Goal: Task Accomplishment & Management: Manage account settings

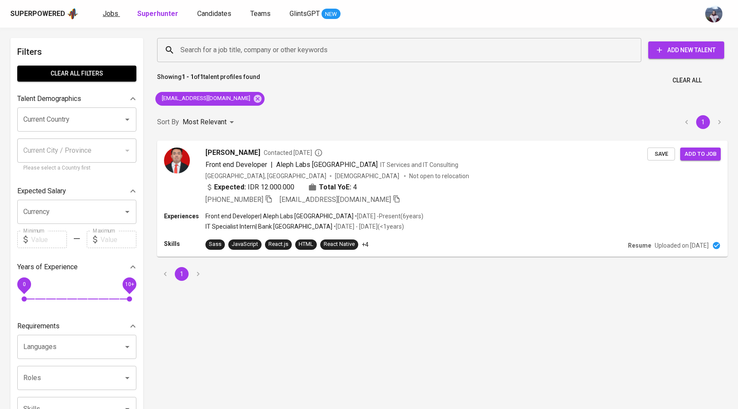
click at [110, 15] on span "Jobs" at bounding box center [111, 13] width 16 height 8
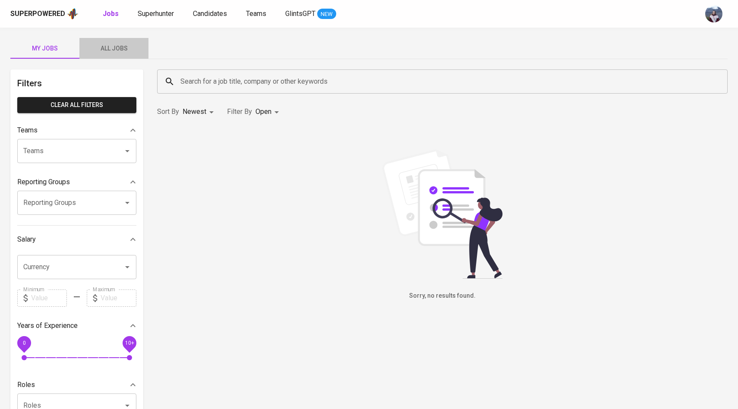
click at [124, 46] on span "All Jobs" at bounding box center [114, 48] width 59 height 11
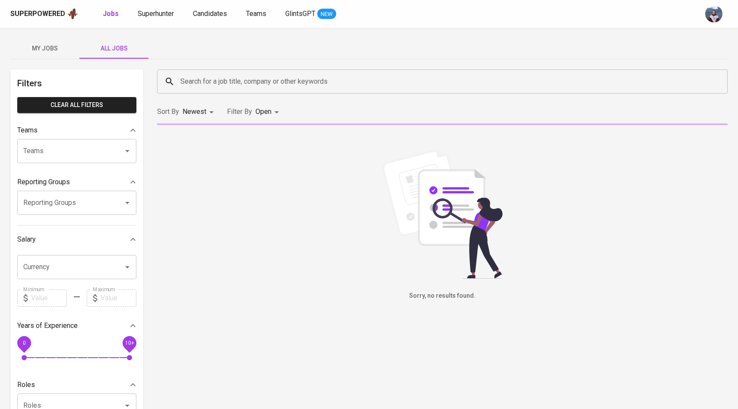
click at [208, 88] on input "Search for a job title, company or other keywords" at bounding box center [444, 81] width 532 height 16
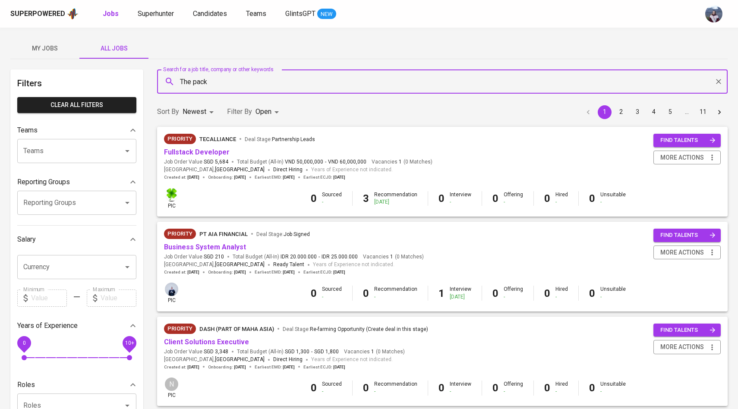
type input "The pack"
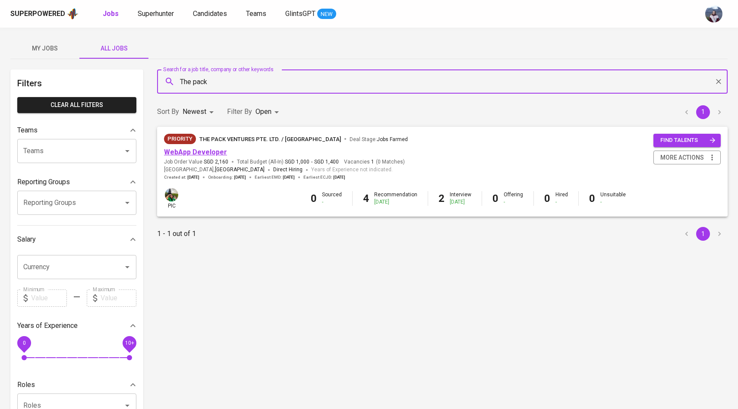
click at [189, 148] on link "WebApp Developer" at bounding box center [195, 152] width 63 height 8
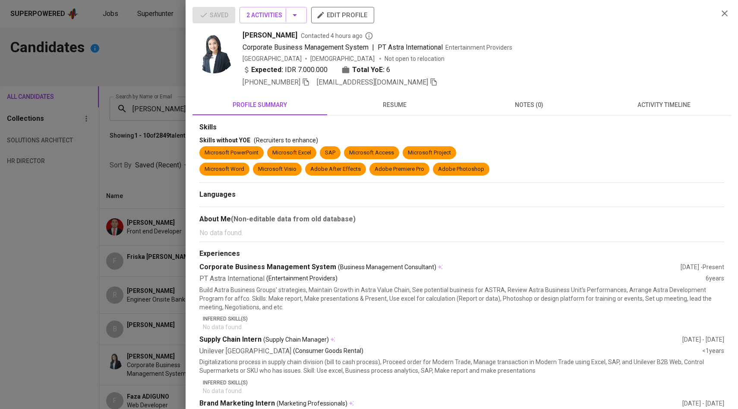
click at [176, 166] on div at bounding box center [369, 204] width 738 height 409
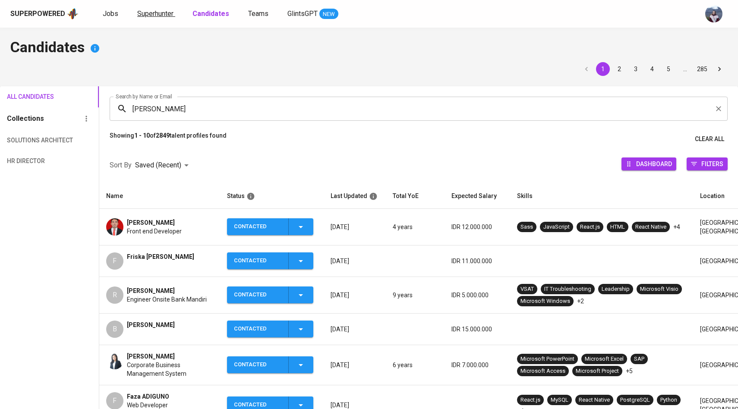
click at [164, 16] on span "Superhunter" at bounding box center [155, 13] width 36 height 8
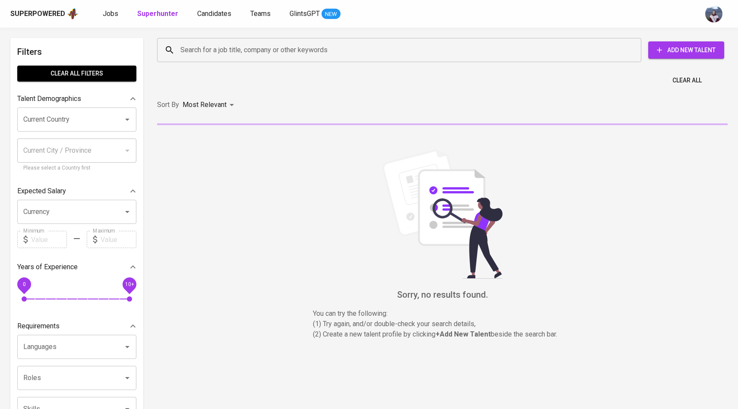
click at [181, 42] on input "Search for a job title, company or other keywords" at bounding box center [401, 50] width 446 height 16
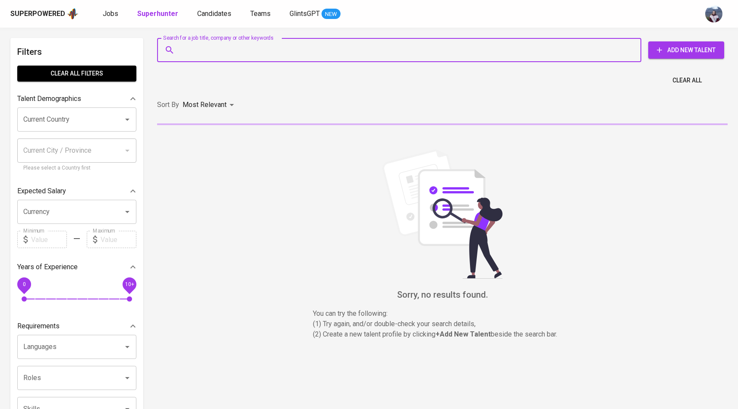
paste input "tangguhmyname@gmail.com"
type input "tangguhmyname@gmail.com"
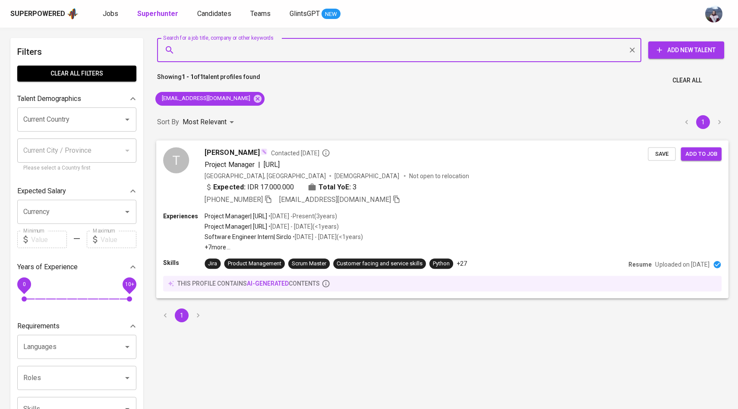
click at [194, 168] on div "T Tangguh Pramono Contacted 1 day ago Project Manager | Datasaur.ai Indonesia, …" at bounding box center [405, 175] width 484 height 57
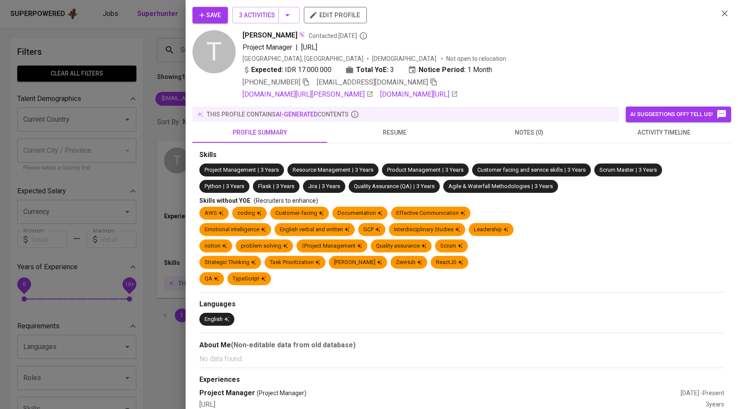
click at [635, 137] on span "activity timeline" at bounding box center [663, 132] width 124 height 11
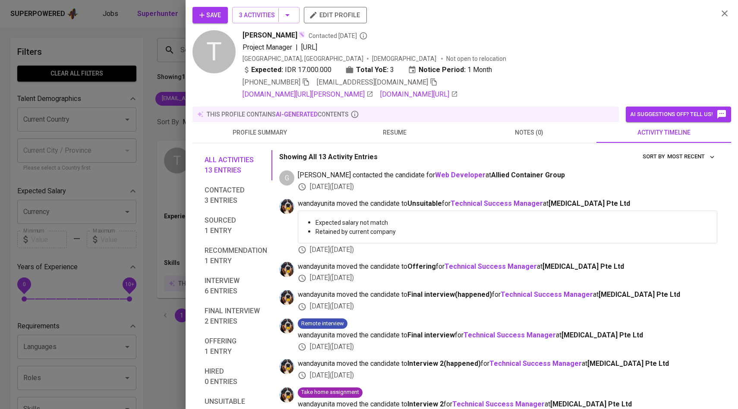
click at [140, 154] on div at bounding box center [369, 204] width 738 height 409
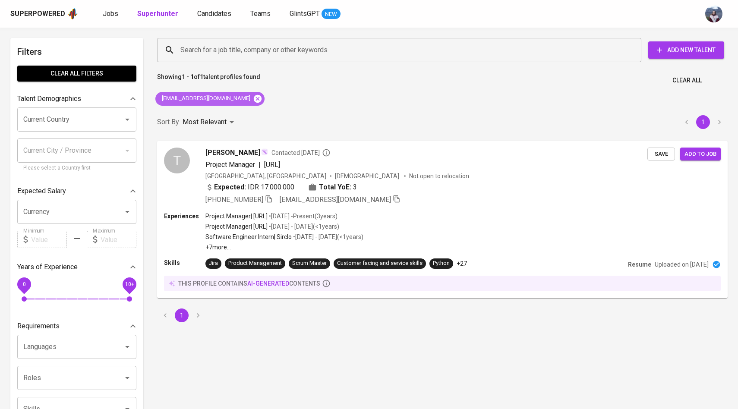
click at [253, 99] on icon at bounding box center [257, 98] width 9 height 9
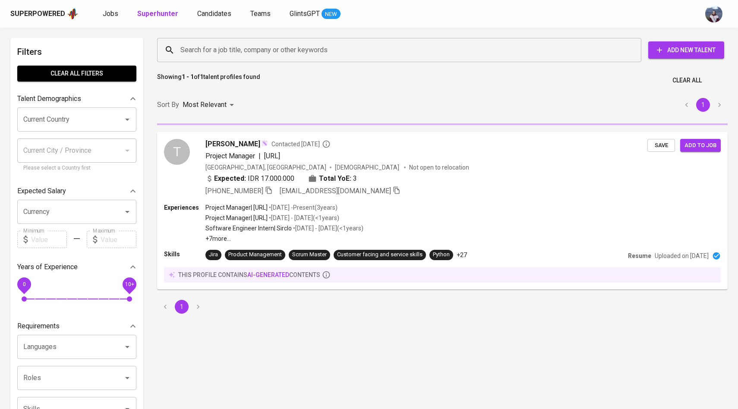
click at [251, 39] on div "Search for a job title, company or other keywords" at bounding box center [399, 50] width 484 height 24
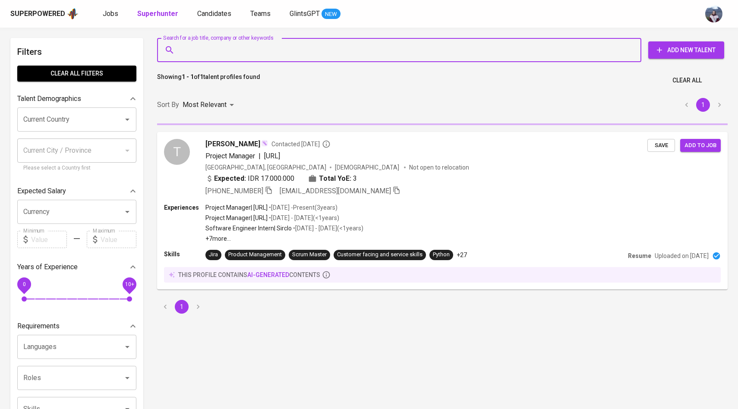
paste input "aepsaepudin2609@gmail.com"
type input "aepsaepudin2609@gmail.com"
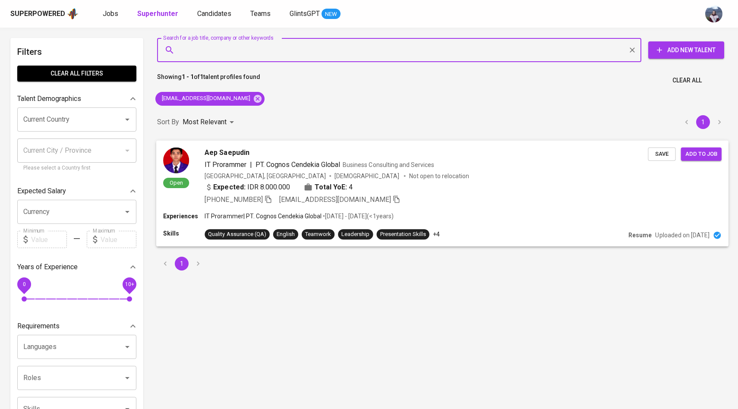
click at [178, 161] on img at bounding box center [176, 160] width 26 height 26
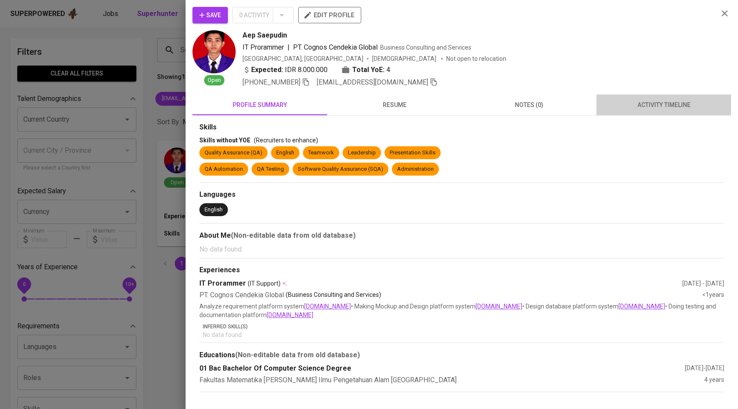
click at [632, 100] on span "activity timeline" at bounding box center [663, 105] width 124 height 11
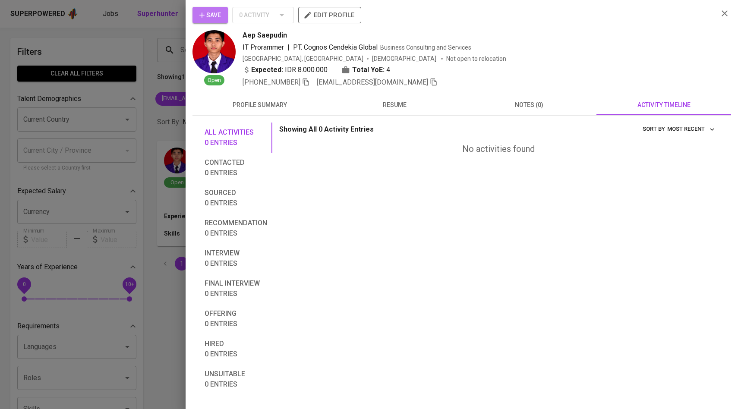
click at [212, 10] on span "Save" at bounding box center [210, 15] width 22 height 11
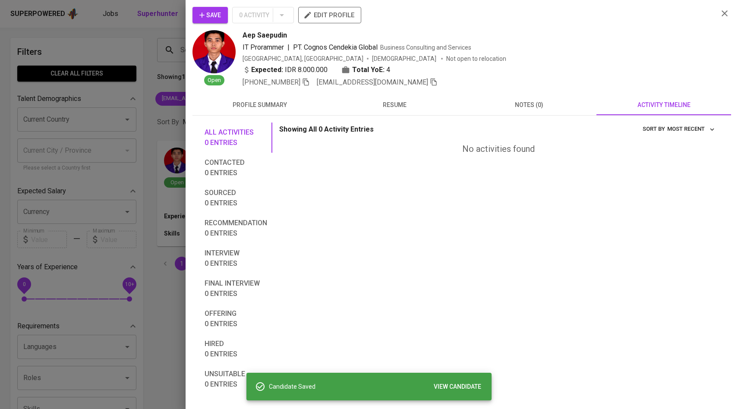
click at [126, 69] on div at bounding box center [369, 204] width 738 height 409
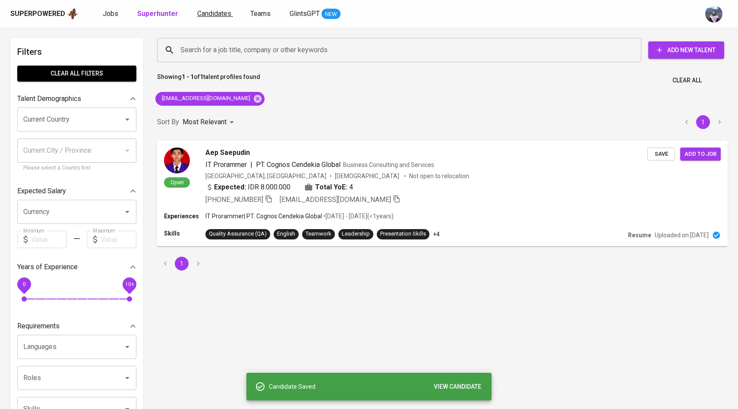
click at [211, 15] on span "Candidates" at bounding box center [214, 13] width 34 height 8
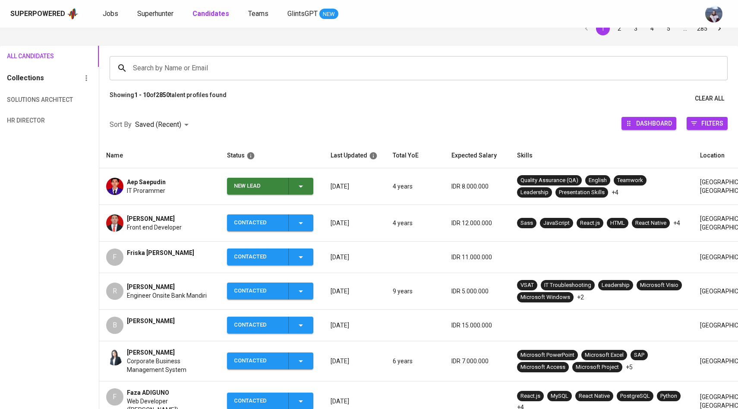
scroll to position [47, 0]
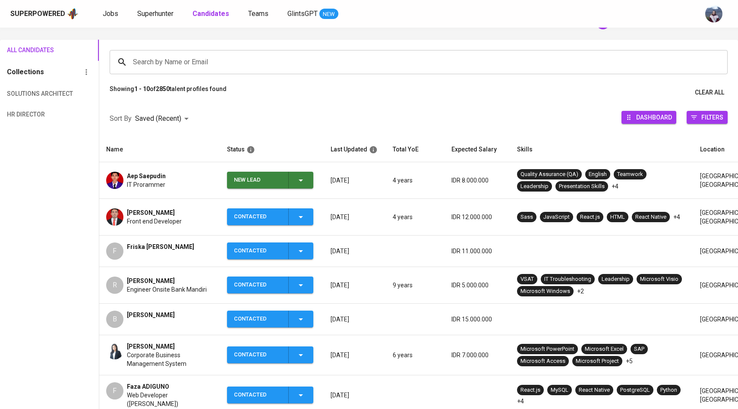
click at [302, 179] on icon "button" at bounding box center [301, 180] width 4 height 2
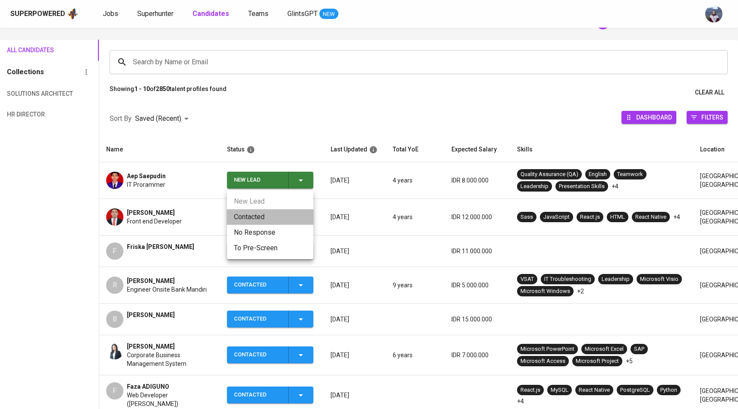
click at [264, 211] on li "Contacted" at bounding box center [270, 217] width 86 height 16
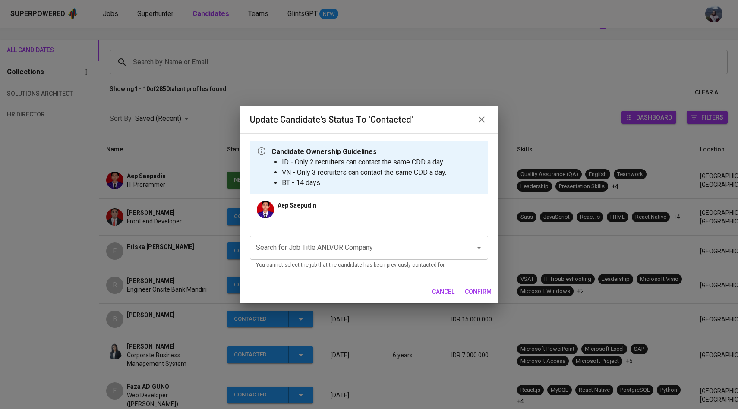
click at [329, 248] on input "Search for Job Title AND/OR Company" at bounding box center [357, 247] width 206 height 16
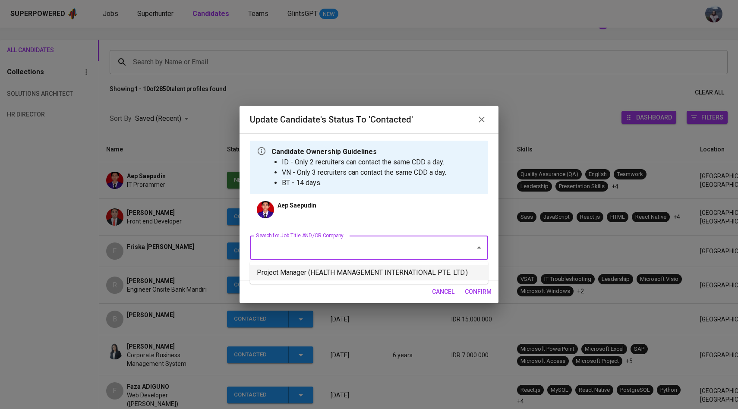
click at [335, 278] on li "Project Manager (HEALTH MANAGEMENT INTERNATIONAL PTE. LTD.)" at bounding box center [369, 273] width 238 height 16
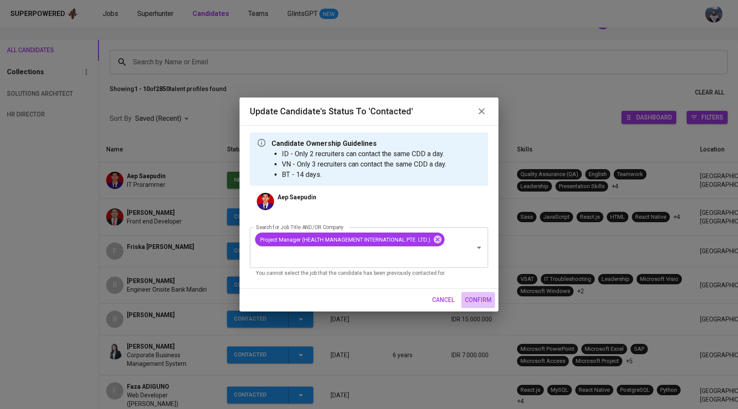
click at [479, 296] on span "confirm" at bounding box center [478, 300] width 27 height 11
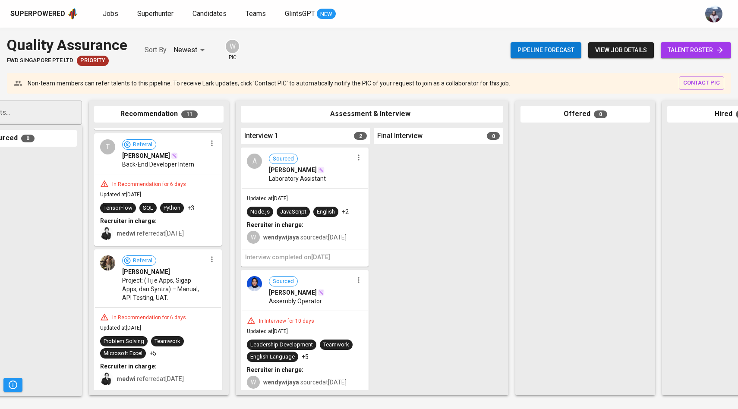
scroll to position [0, 98]
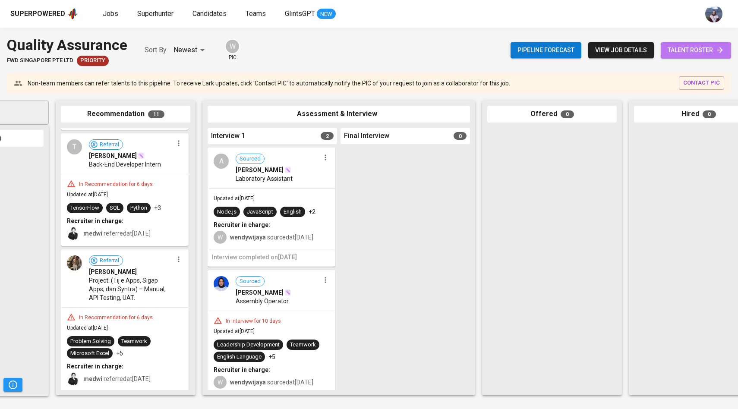
click at [697, 55] on span "talent roster" at bounding box center [695, 50] width 57 height 11
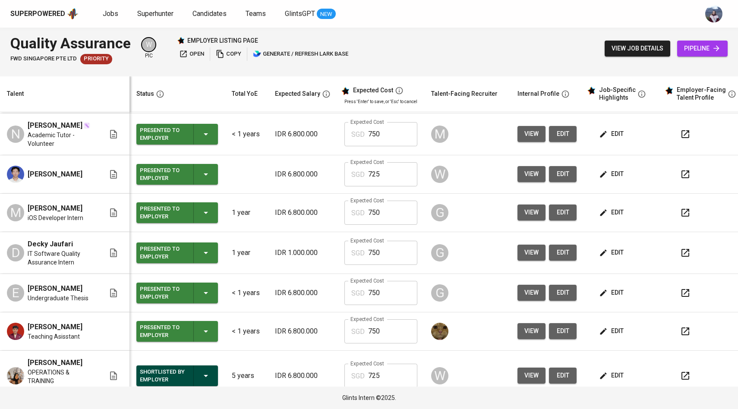
scroll to position [29, 0]
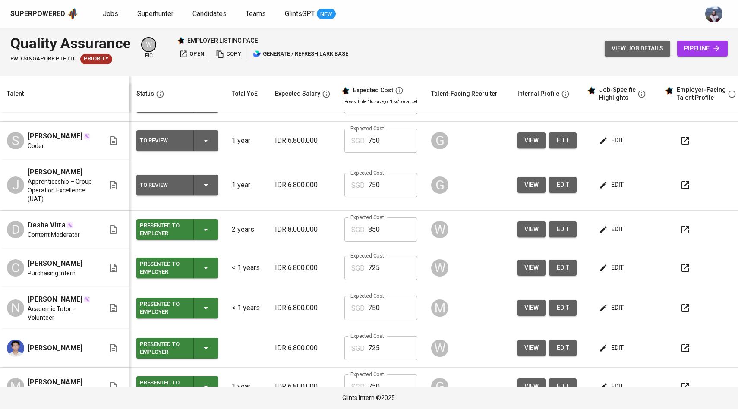
click at [645, 47] on span "view job details" at bounding box center [637, 48] width 52 height 11
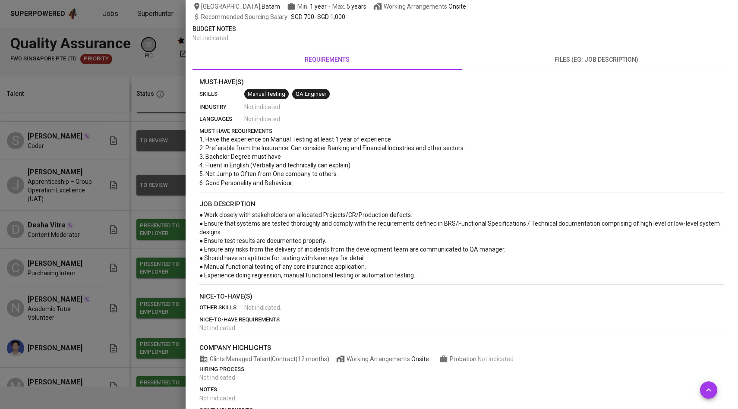
scroll to position [159, 0]
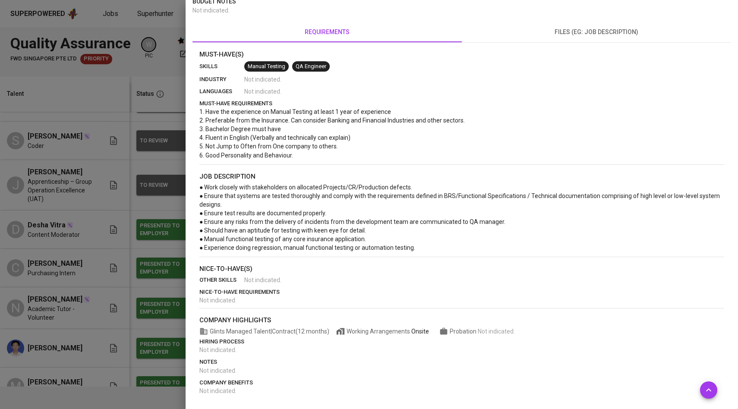
click at [132, 87] on div at bounding box center [369, 204] width 738 height 409
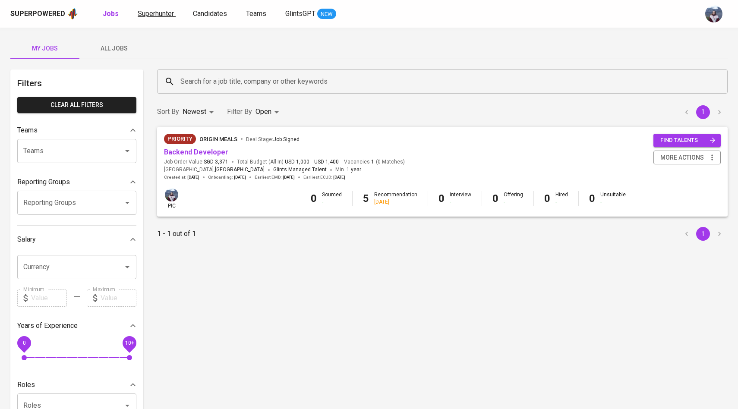
click at [157, 16] on span "Superhunter" at bounding box center [156, 13] width 36 height 8
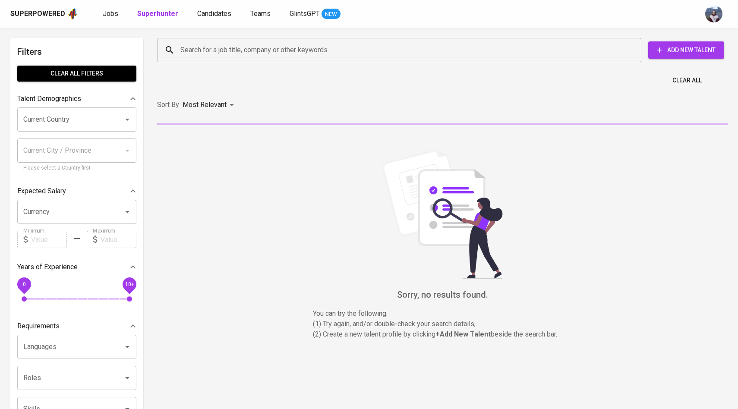
click at [195, 48] on input "Search for a job title, company or other keywords" at bounding box center [401, 50] width 446 height 16
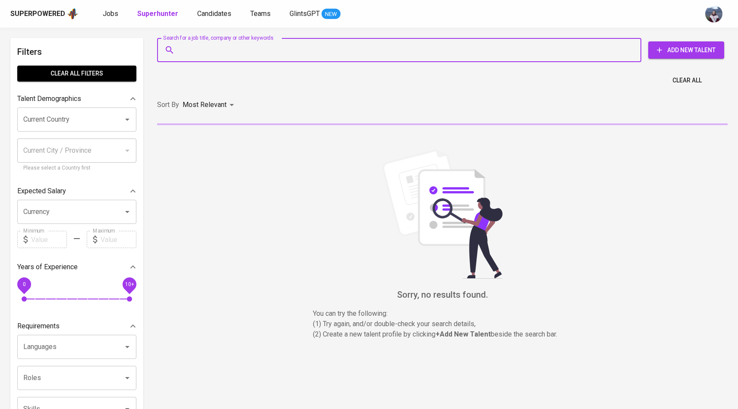
paste input "[EMAIL_ADDRESS][DOMAIN_NAME]"
type input "[EMAIL_ADDRESS][DOMAIN_NAME]"
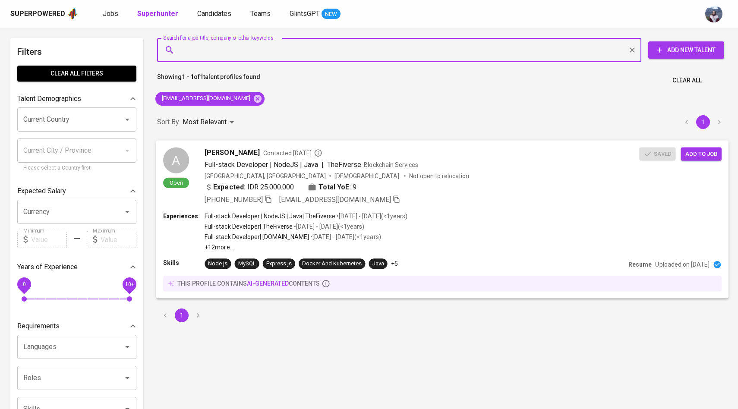
click at [189, 173] on div "A Open" at bounding box center [176, 167] width 26 height 41
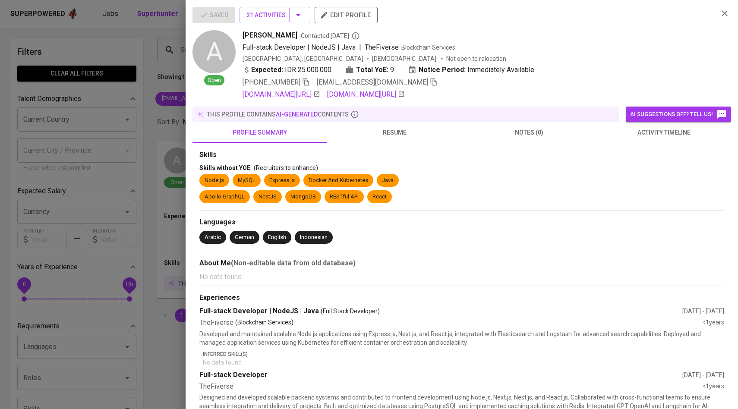
click at [686, 142] on button "activity timeline" at bounding box center [663, 132] width 135 height 21
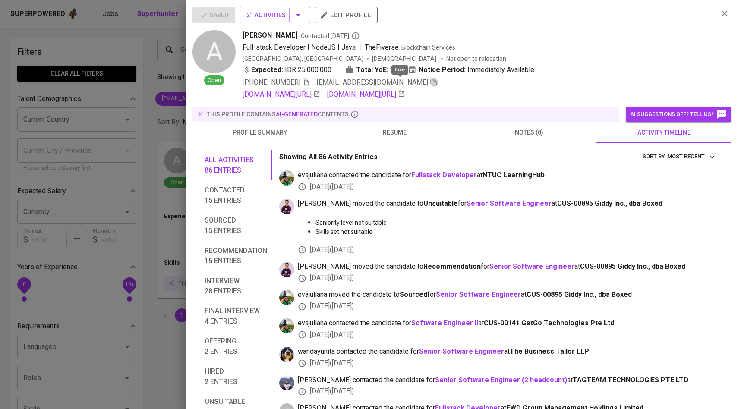
click at [430, 82] on icon "button" at bounding box center [434, 82] width 8 height 8
click at [119, 148] on div at bounding box center [369, 204] width 738 height 409
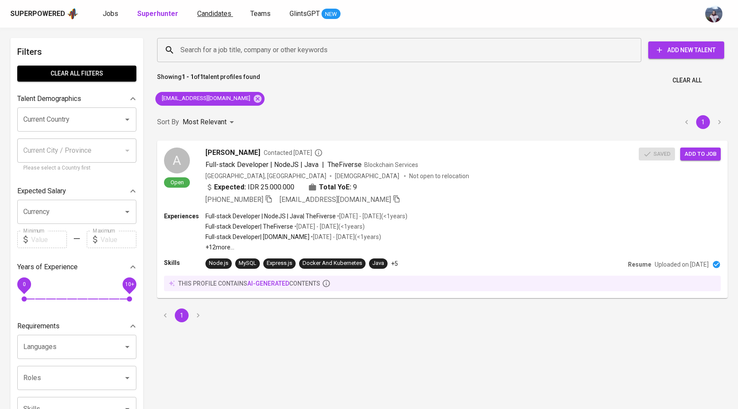
click at [202, 16] on span "Candidates" at bounding box center [214, 13] width 34 height 8
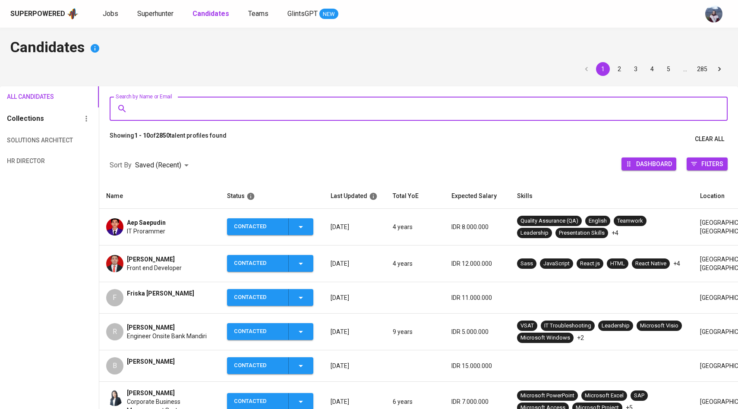
click at [182, 113] on input "Search by Name or Email" at bounding box center [421, 109] width 580 height 16
paste input "[EMAIL_ADDRESS][DOMAIN_NAME]"
type input "[EMAIL_ADDRESS][DOMAIN_NAME]"
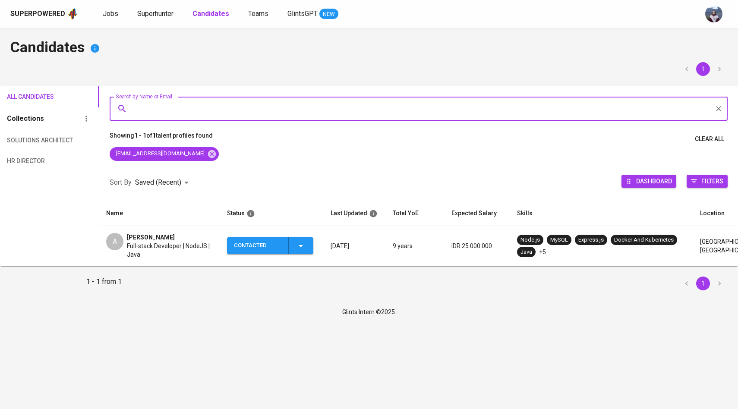
click at [308, 247] on span "Contacted" at bounding box center [269, 245] width 79 height 17
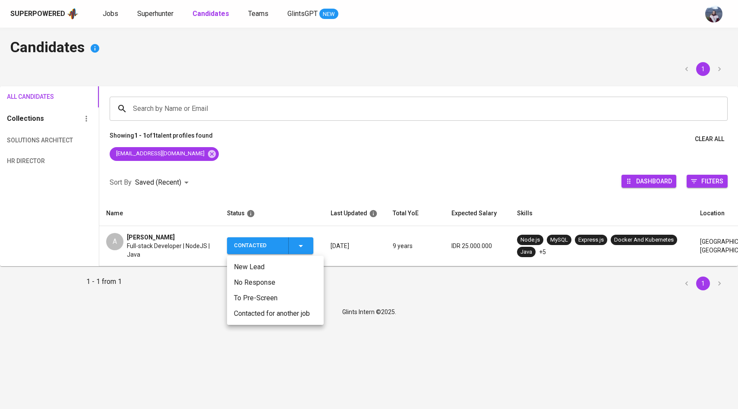
click at [272, 311] on li "Contacted for another job" at bounding box center [275, 314] width 97 height 16
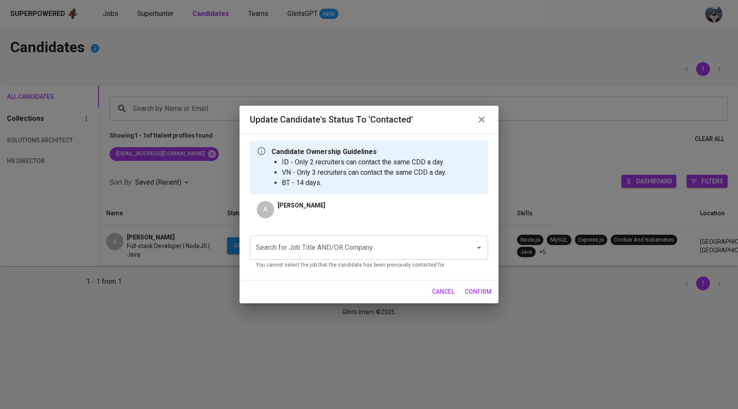
click at [320, 249] on input "Search for Job Title AND/OR Company" at bounding box center [357, 247] width 206 height 16
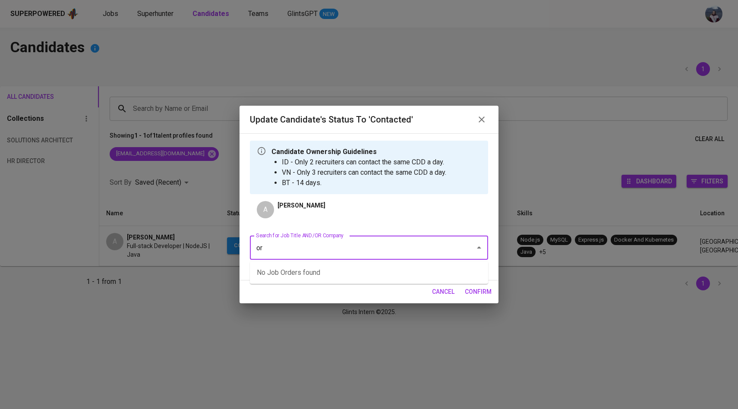
type input "o"
click at [323, 273] on li "Backend Developer (Origin Meals)" at bounding box center [369, 273] width 238 height 16
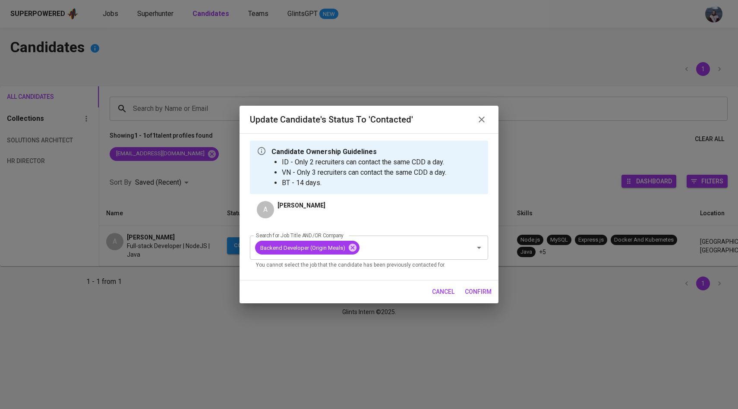
click at [487, 291] on span "confirm" at bounding box center [478, 291] width 27 height 11
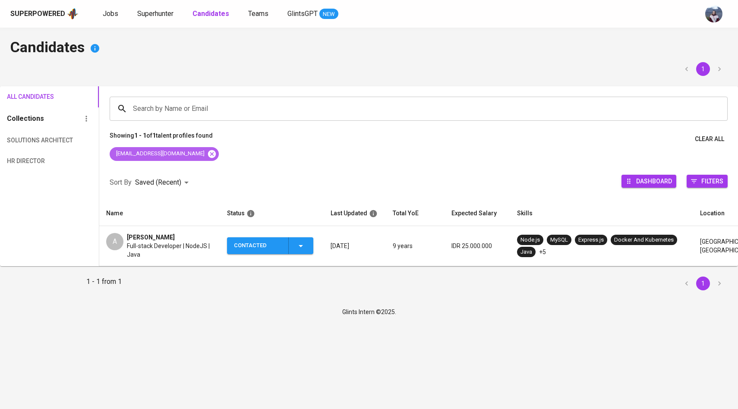
click at [208, 151] on icon at bounding box center [212, 154] width 8 height 8
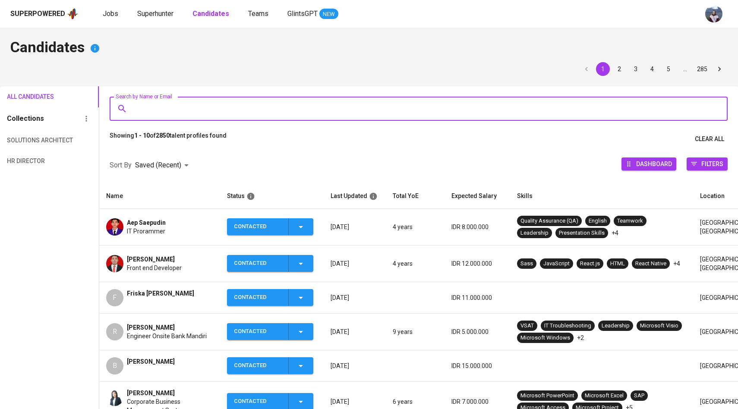
click at [204, 104] on input "Search by Name or Email" at bounding box center [421, 109] width 580 height 16
paste input "[EMAIL_ADDRESS][DOMAIN_NAME]"
type input "[EMAIL_ADDRESS][DOMAIN_NAME]"
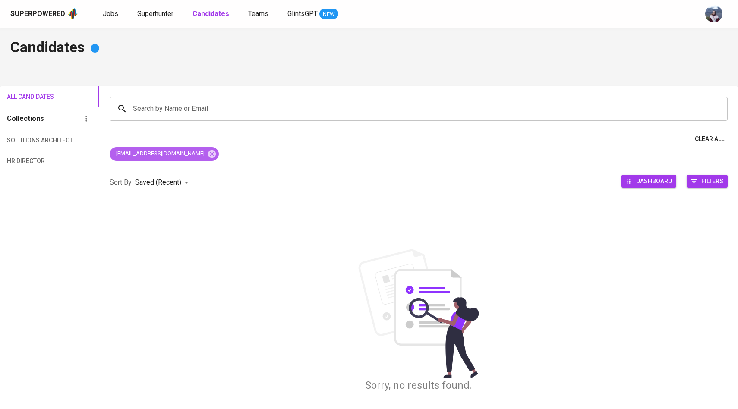
click at [200, 154] on div "[EMAIL_ADDRESS][DOMAIN_NAME]" at bounding box center [164, 154] width 109 height 14
click at [208, 154] on icon at bounding box center [212, 154] width 8 height 8
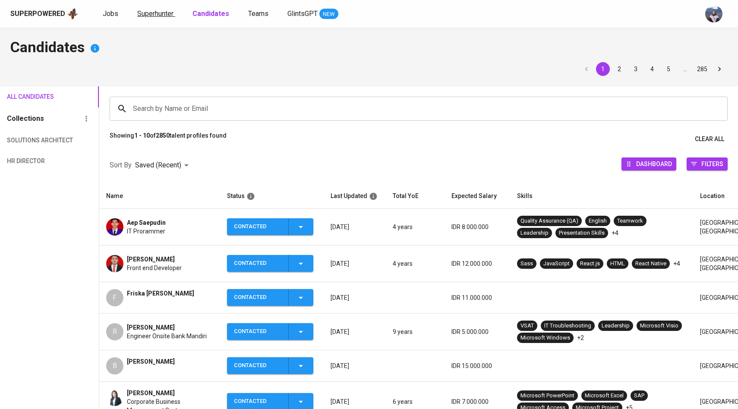
click at [160, 15] on span "Superhunter" at bounding box center [155, 13] width 36 height 8
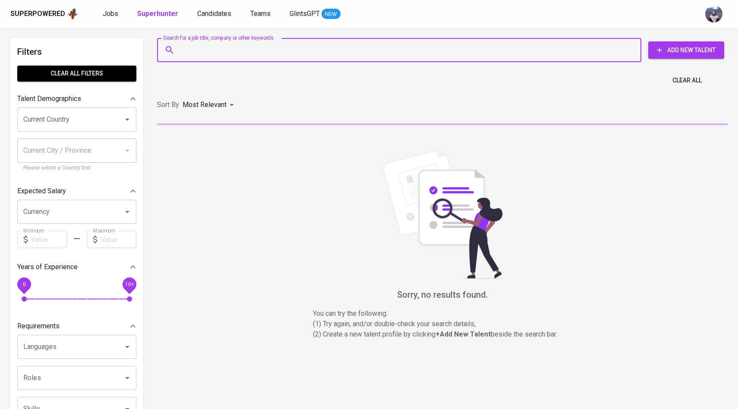
click at [188, 53] on input "Search for a job title, company or other keywords" at bounding box center [401, 50] width 446 height 16
paste input "[EMAIL_ADDRESS][DOMAIN_NAME]"
type input "[EMAIL_ADDRESS][DOMAIN_NAME]"
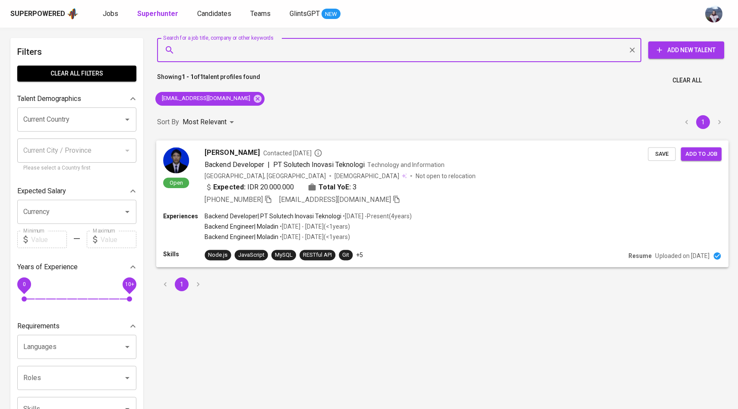
click at [182, 160] on img at bounding box center [176, 160] width 26 height 26
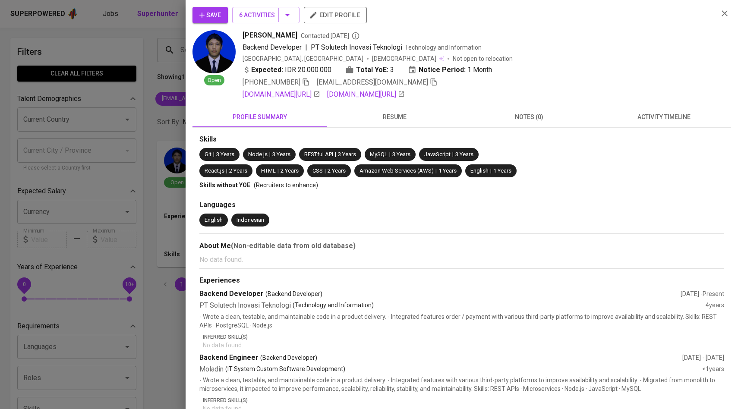
click at [654, 118] on span "activity timeline" at bounding box center [663, 117] width 124 height 11
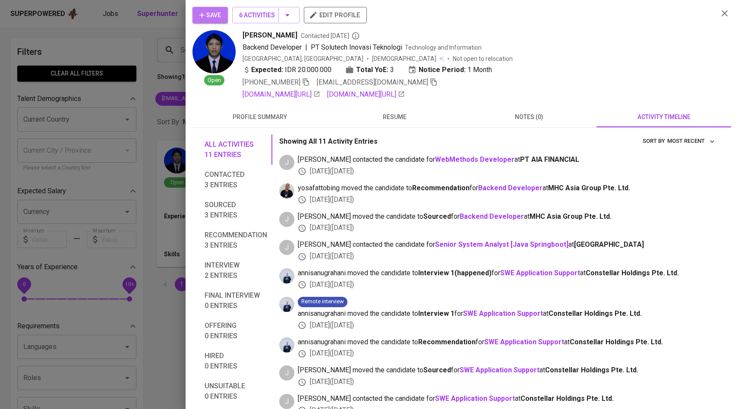
click at [217, 17] on span "Save" at bounding box center [210, 15] width 22 height 11
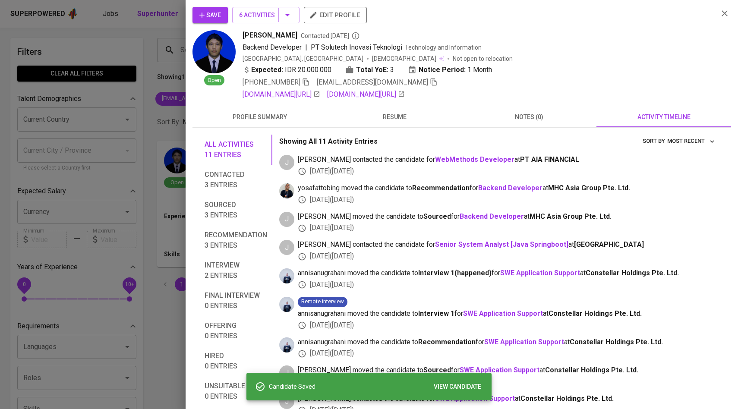
click at [146, 130] on div at bounding box center [369, 204] width 738 height 409
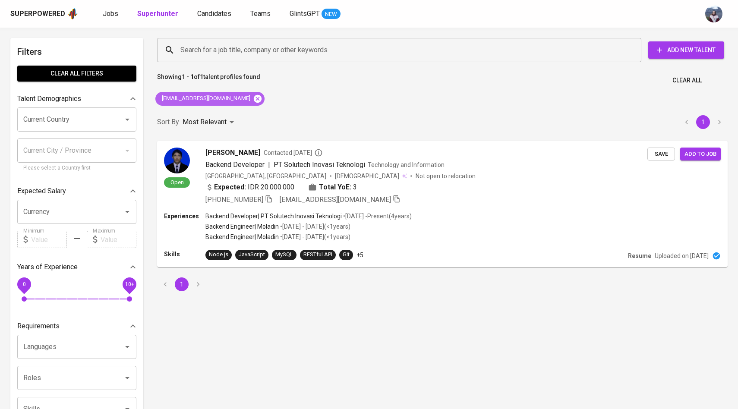
click at [254, 99] on icon at bounding box center [258, 98] width 8 height 8
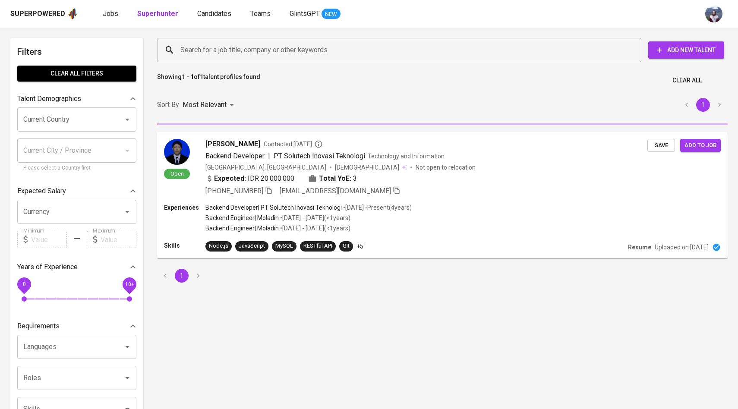
click at [243, 47] on input "Search for a job title, company or other keywords" at bounding box center [401, 50] width 446 height 16
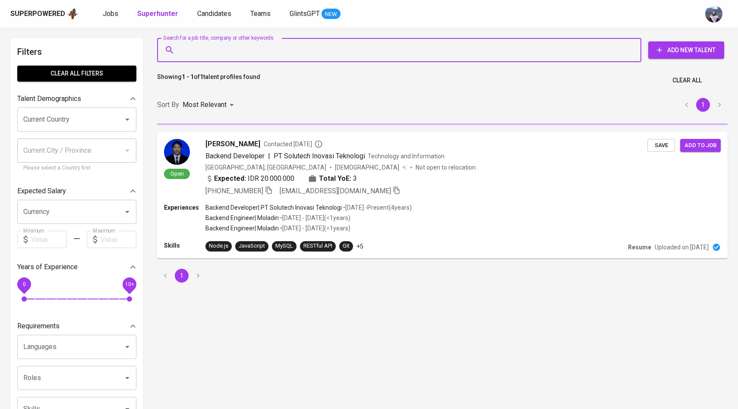
paste input "[EMAIL_ADDRESS][DOMAIN_NAME]"
type input "[EMAIL_ADDRESS][DOMAIN_NAME]"
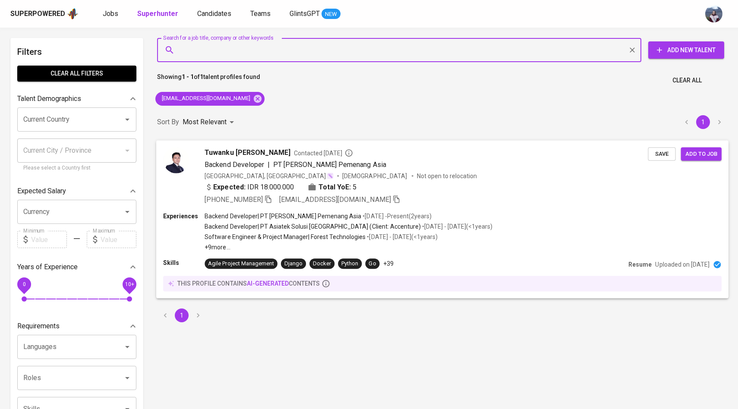
click at [179, 170] on img at bounding box center [176, 160] width 26 height 26
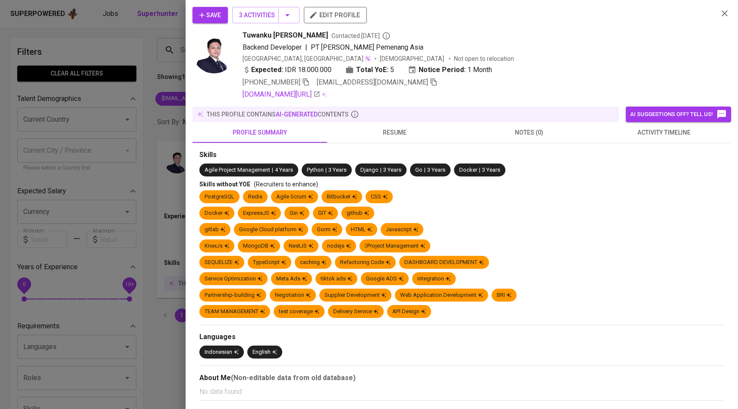
click at [679, 132] on span "activity timeline" at bounding box center [663, 132] width 124 height 11
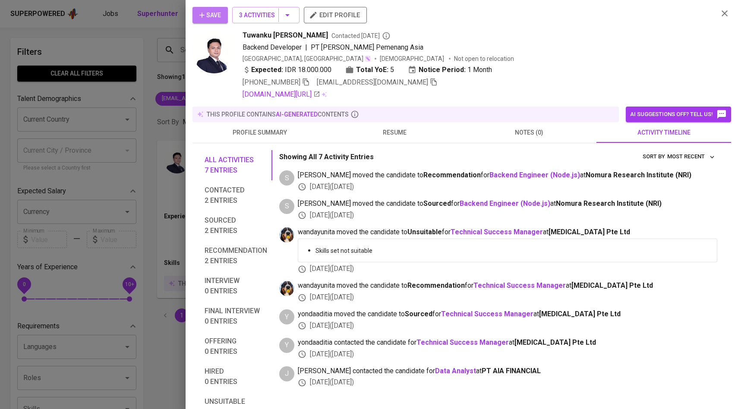
click at [213, 18] on span "Save" at bounding box center [210, 15] width 22 height 11
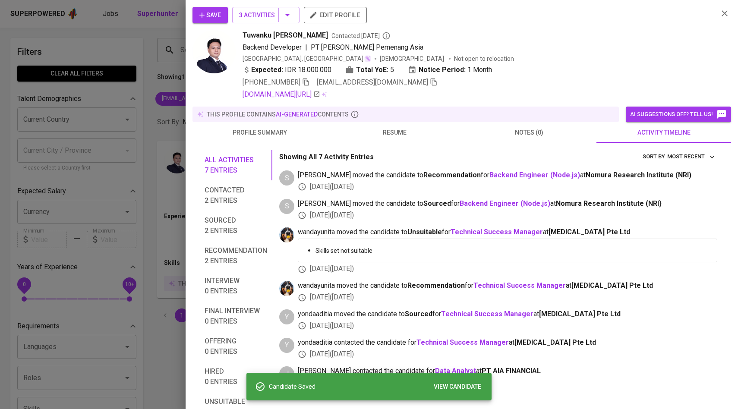
click at [144, 112] on div at bounding box center [369, 204] width 738 height 409
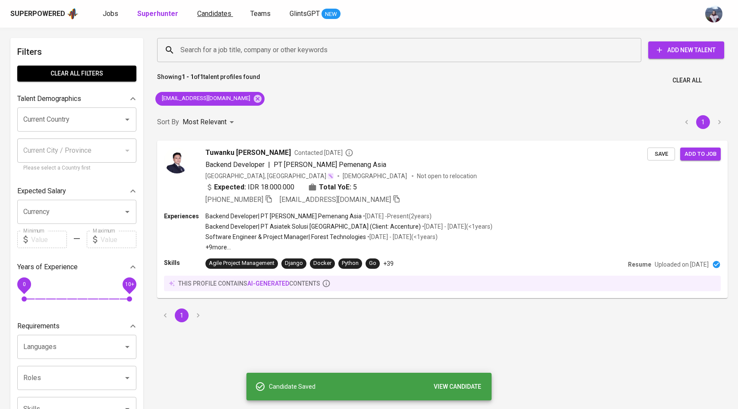
click at [223, 13] on span "Candidates" at bounding box center [214, 13] width 34 height 8
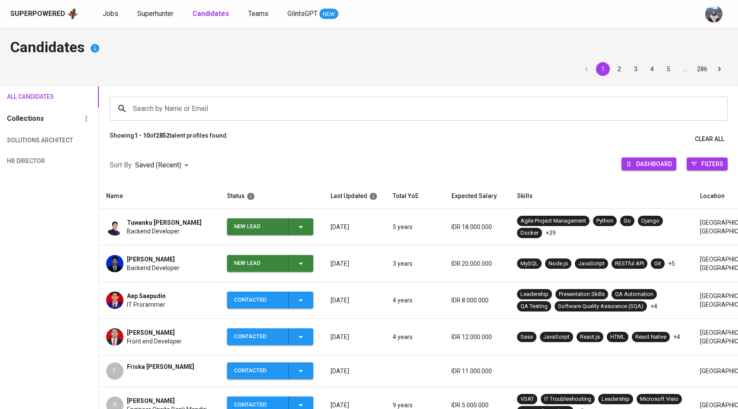
click at [302, 227] on icon "button" at bounding box center [301, 227] width 10 height 10
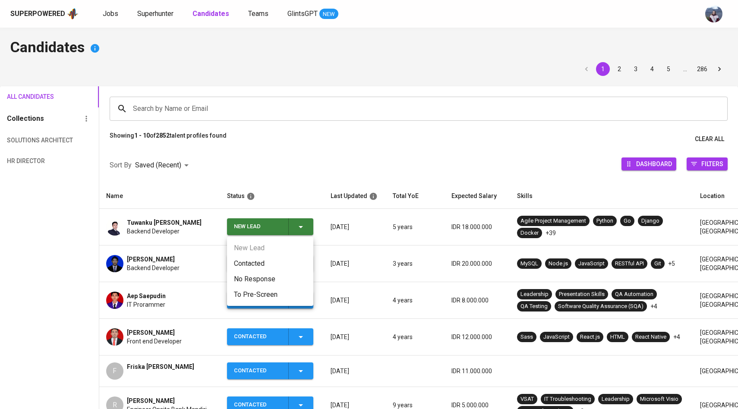
click at [267, 262] on li "Contacted" at bounding box center [270, 264] width 86 height 16
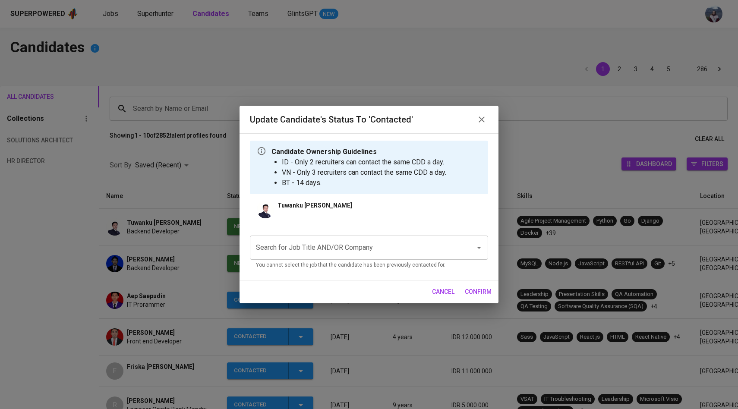
click at [306, 247] on input "Search for Job Title AND/OR Company" at bounding box center [357, 247] width 206 height 16
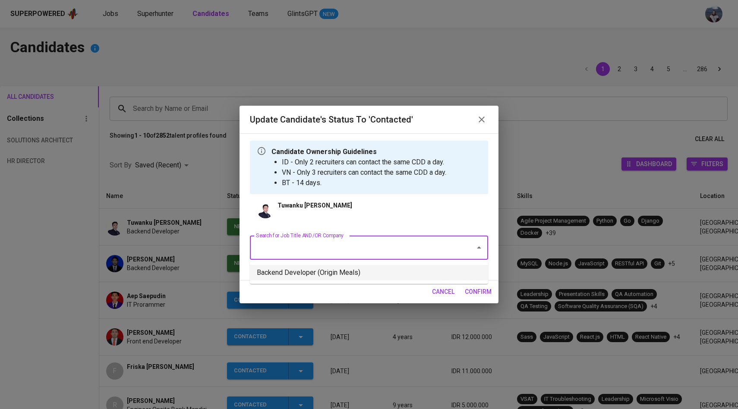
click at [306, 271] on li "Backend Developer (Origin Meals)" at bounding box center [369, 273] width 238 height 16
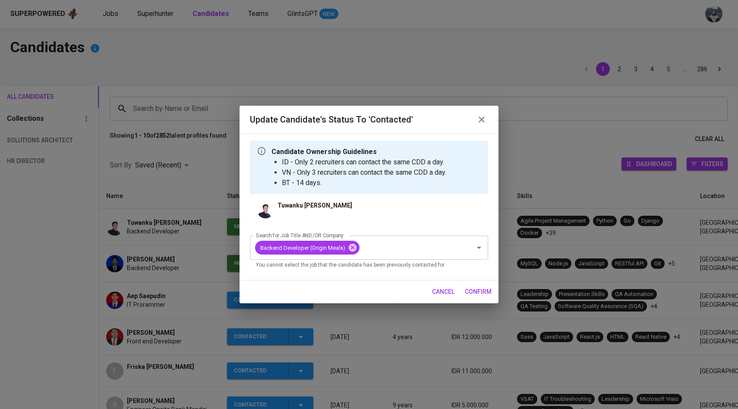
click at [472, 292] on span "confirm" at bounding box center [478, 291] width 27 height 11
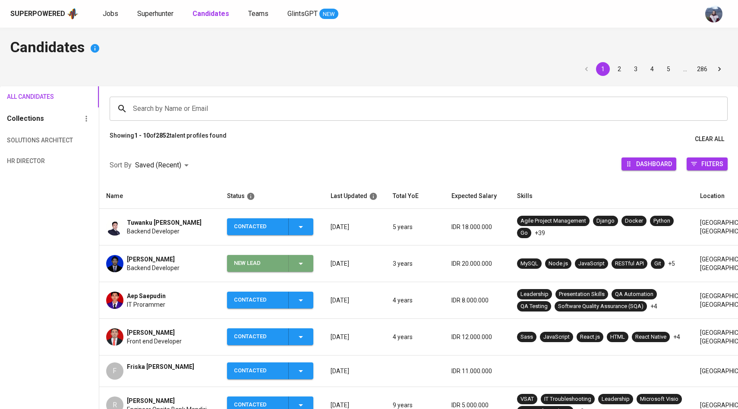
click at [309, 262] on span "New Lead" at bounding box center [269, 263] width 79 height 17
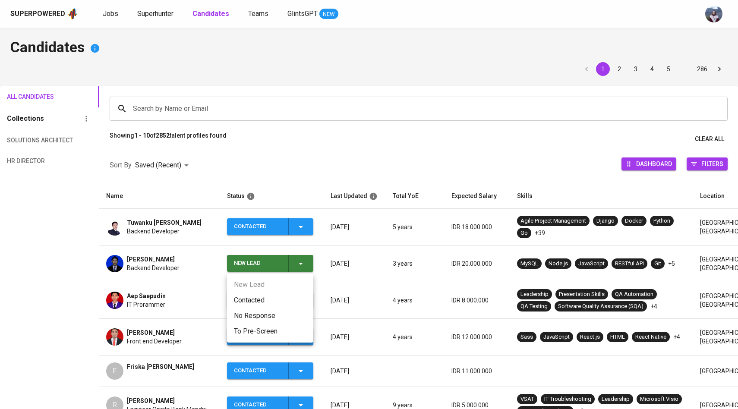
click at [280, 296] on li "Contacted" at bounding box center [270, 301] width 86 height 16
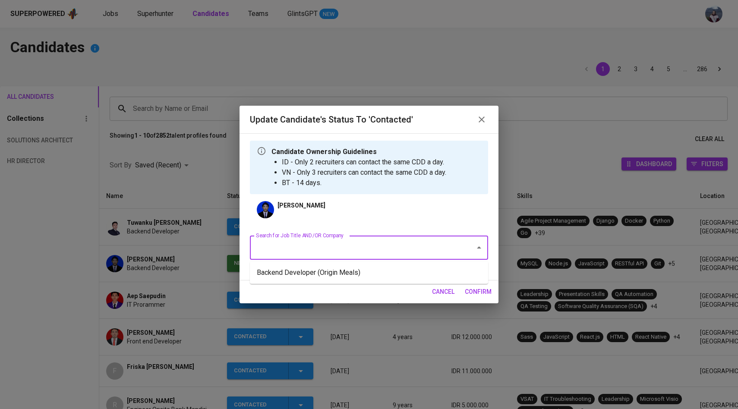
click at [338, 248] on input "Search for Job Title AND/OR Company" at bounding box center [357, 247] width 206 height 16
click at [338, 274] on li "Backend Developer (Origin Meals)" at bounding box center [369, 273] width 238 height 16
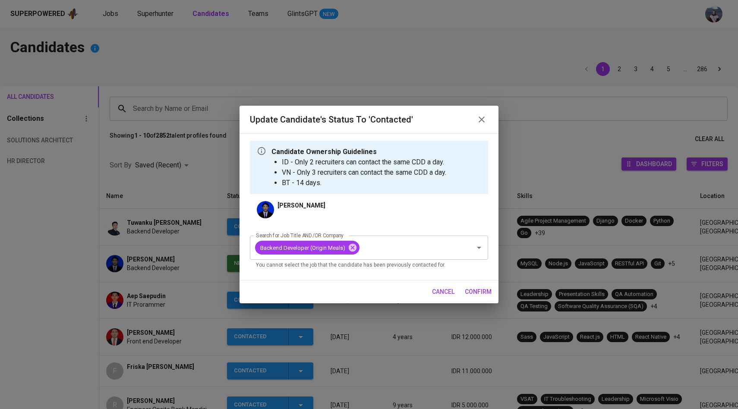
click at [473, 287] on span "confirm" at bounding box center [478, 291] width 27 height 11
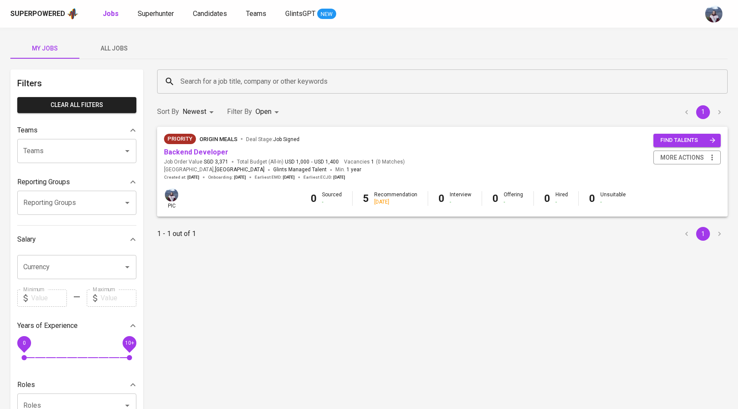
click at [112, 48] on span "All Jobs" at bounding box center [114, 48] width 59 height 11
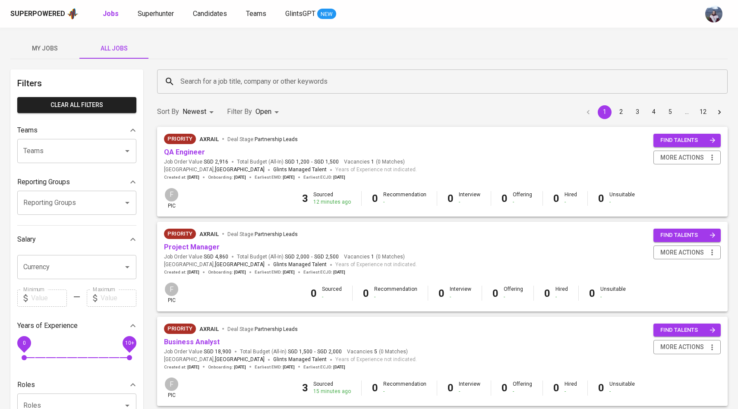
click at [58, 47] on span "My Jobs" at bounding box center [45, 48] width 59 height 11
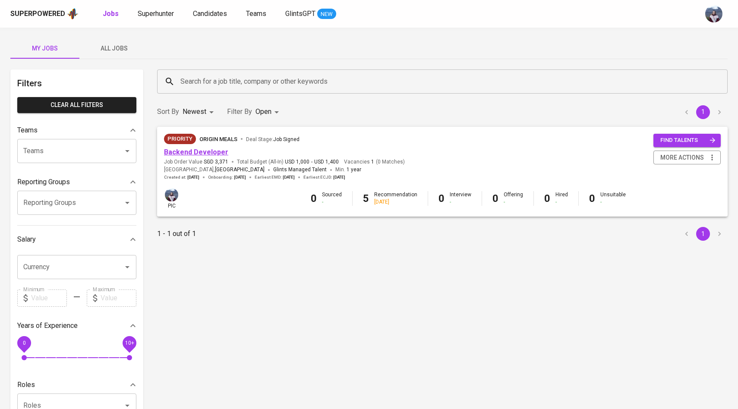
click at [211, 151] on link "Backend Developer" at bounding box center [196, 152] width 64 height 8
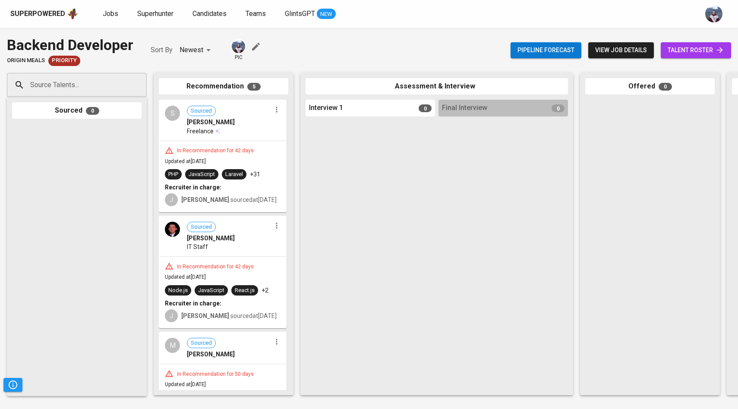
scroll to position [291, 0]
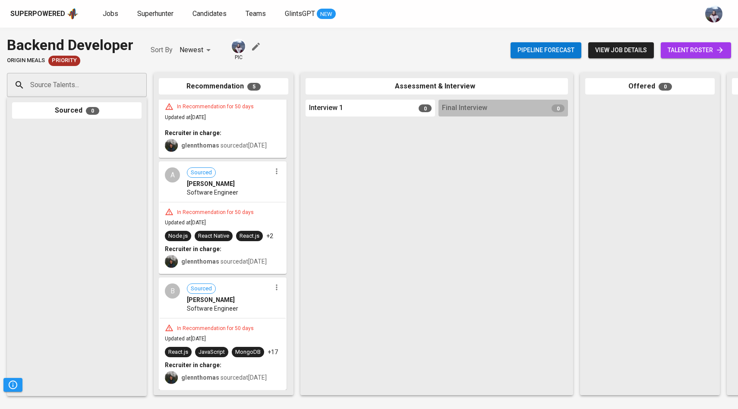
click at [120, 90] on div "Source Talents..." at bounding box center [77, 85] width 140 height 24
paste input "[EMAIL_ADDRESS][DOMAIN_NAME]"
type input "[EMAIL_ADDRESS][DOMAIN_NAME]"
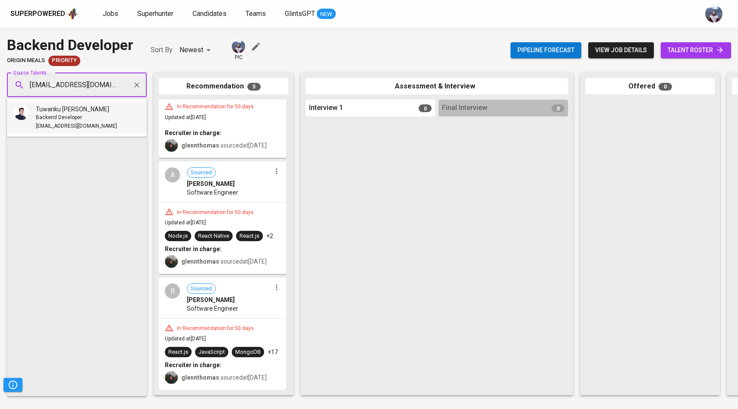
click at [89, 120] on div "Backend Developer" at bounding box center [76, 117] width 81 height 9
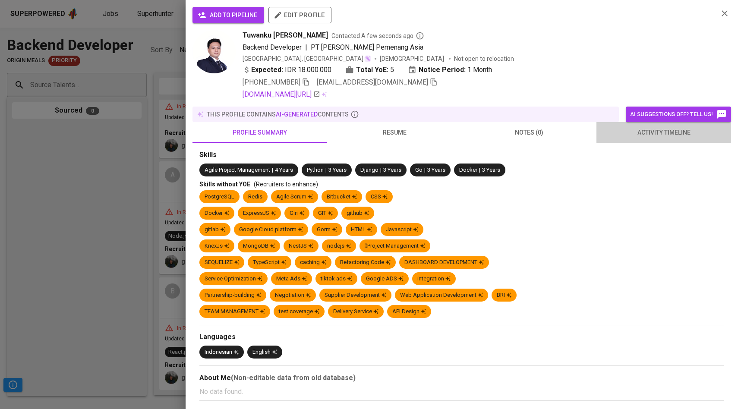
click at [628, 132] on span "activity timeline" at bounding box center [663, 132] width 124 height 11
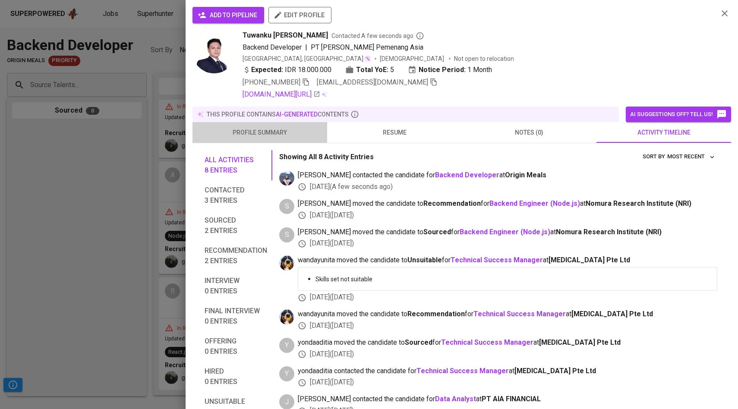
click at [276, 126] on button "profile summary" at bounding box center [259, 132] width 135 height 21
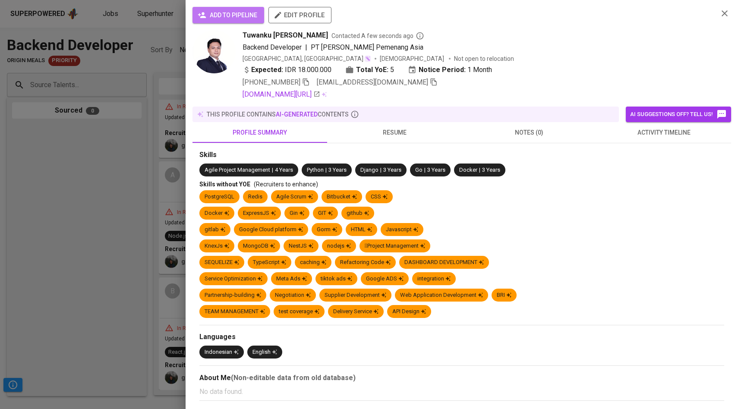
click at [243, 12] on span "add to pipeline" at bounding box center [228, 15] width 58 height 11
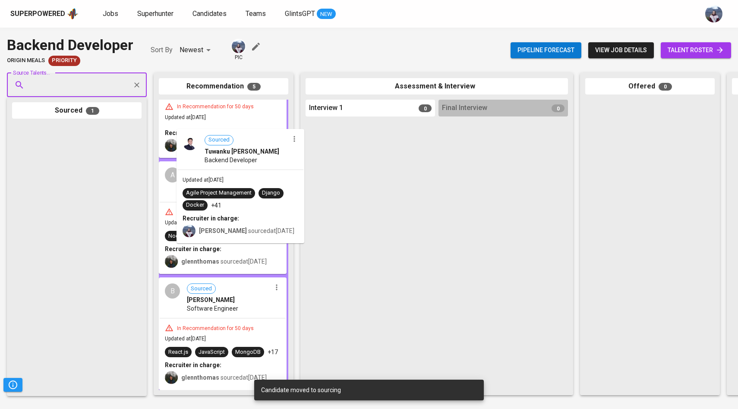
drag, startPoint x: 97, startPoint y: 153, endPoint x: 255, endPoint y: 158, distance: 157.6
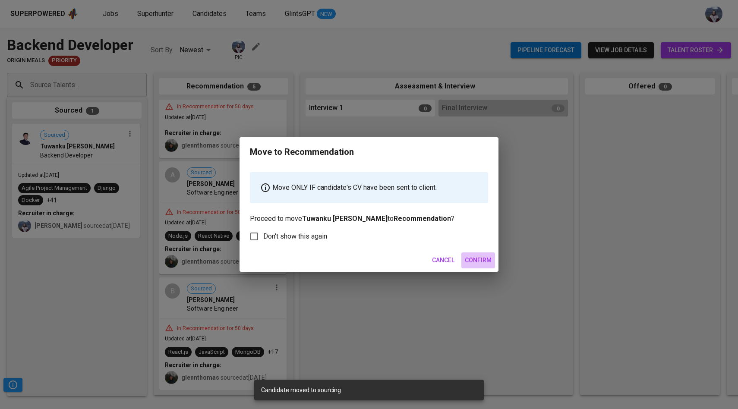
click at [477, 259] on span "Confirm" at bounding box center [478, 260] width 27 height 11
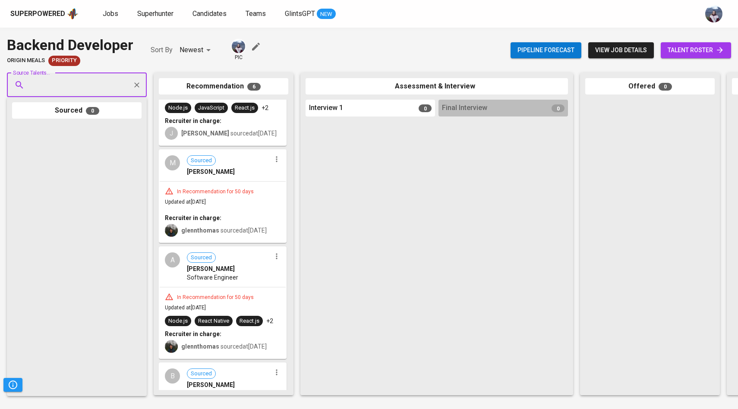
paste input "[EMAIL_ADDRESS][DOMAIN_NAME]"
type input "[EMAIL_ADDRESS][DOMAIN_NAME]"
click at [60, 110] on span "[PERSON_NAME]" at bounding box center [59, 109] width 47 height 9
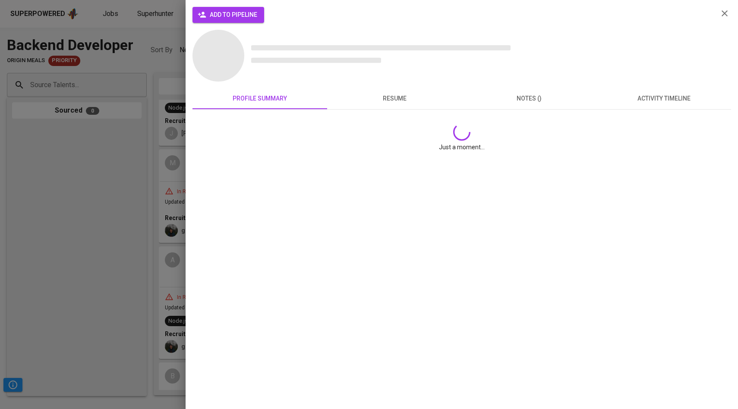
scroll to position [0, 0]
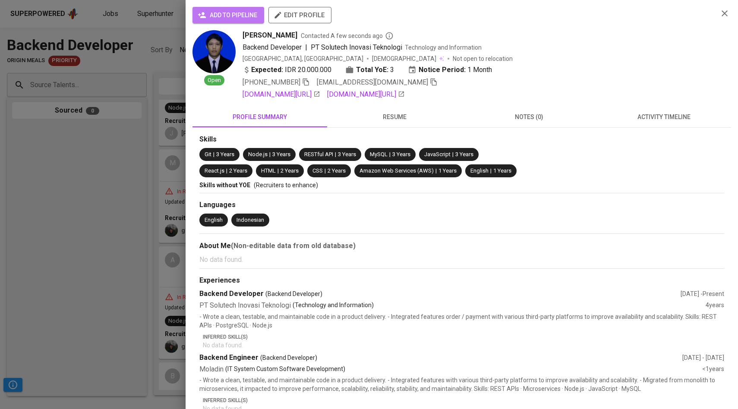
click at [204, 17] on icon "button" at bounding box center [202, 15] width 8 height 6
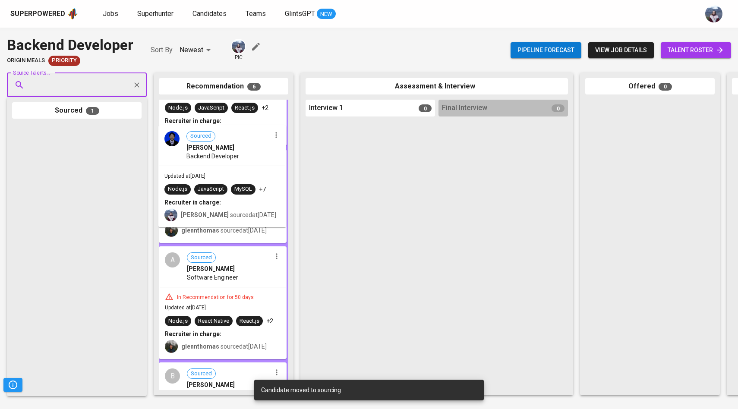
drag, startPoint x: 68, startPoint y: 186, endPoint x: 223, endPoint y: 187, distance: 154.9
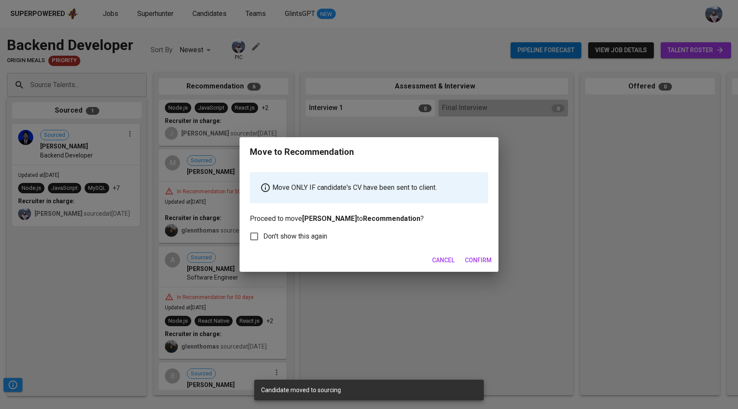
click at [481, 254] on button "Confirm" at bounding box center [478, 260] width 34 height 16
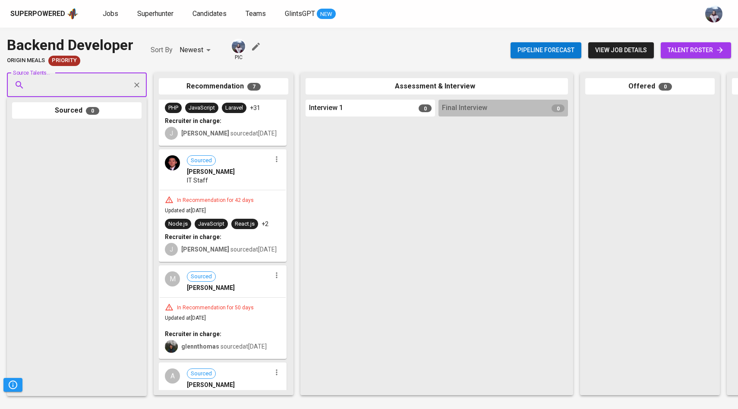
paste input "[EMAIL_ADDRESS][DOMAIN_NAME]"
type input "[EMAIL_ADDRESS][DOMAIN_NAME]"
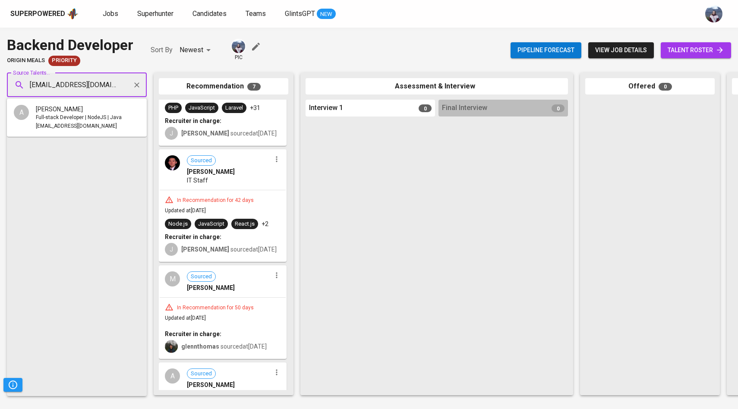
click at [67, 112] on span "[PERSON_NAME]" at bounding box center [59, 109] width 47 height 9
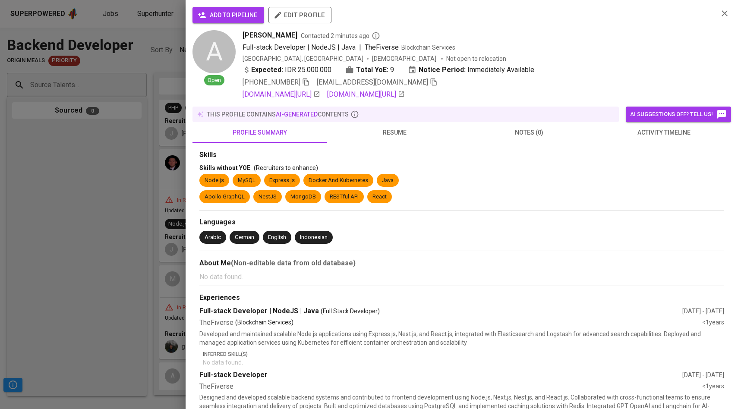
click at [230, 6] on div "add to pipeline edit profile A Open [PERSON_NAME] Contacted 2 minutes ago Full-…" at bounding box center [462, 204] width 552 height 409
click at [227, 16] on span "add to pipeline" at bounding box center [228, 15] width 58 height 11
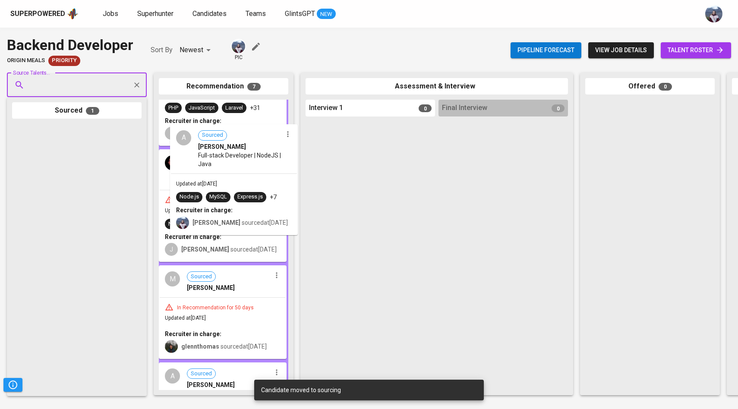
drag, startPoint x: 79, startPoint y: 168, endPoint x: 244, endPoint y: 168, distance: 164.4
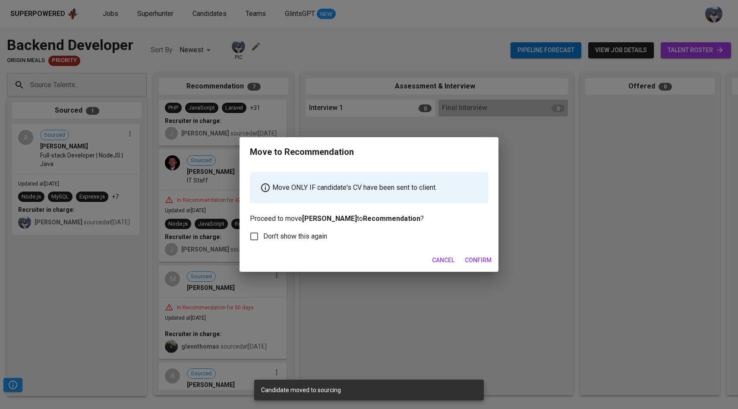
click at [472, 257] on span "Confirm" at bounding box center [478, 260] width 27 height 11
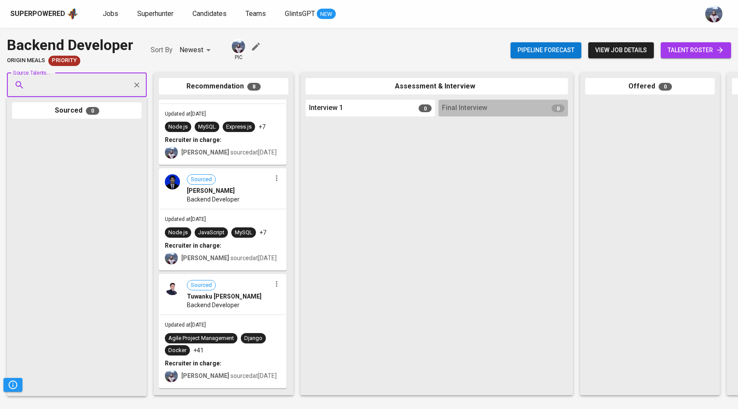
scroll to position [52, 0]
